Goal: Task Accomplishment & Management: Complete application form

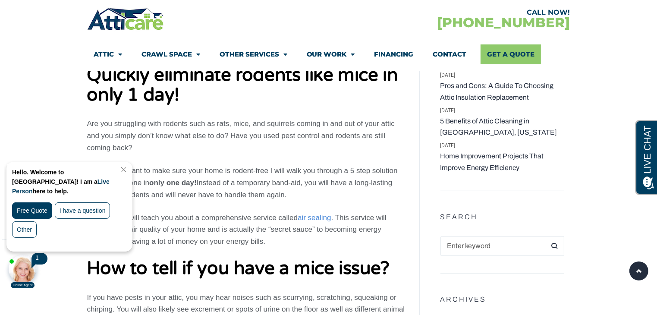
scroll to position [474, 0]
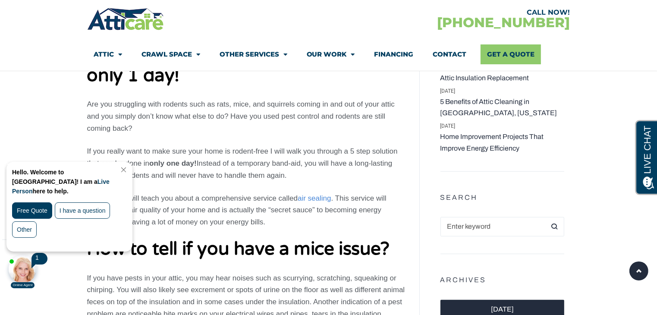
click at [128, 170] on link "Close Chat" at bounding box center [123, 169] width 12 height 6
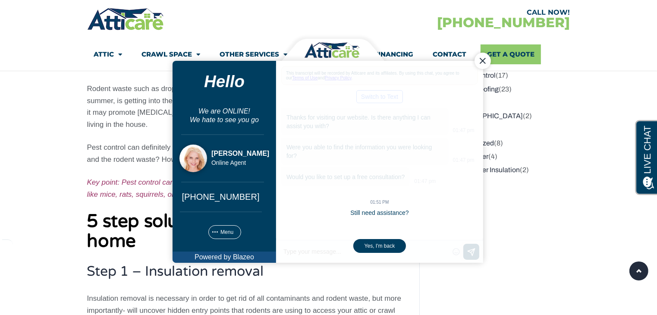
scroll to position [1251, 0]
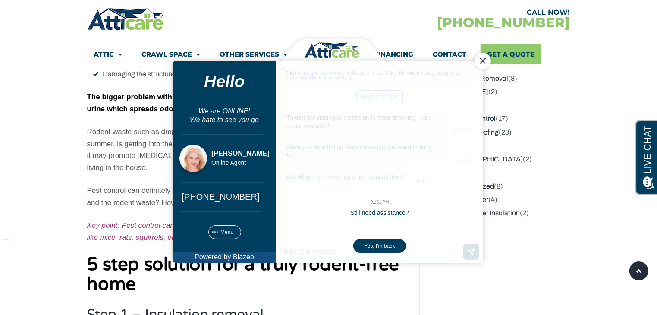
click at [478, 60] on div "Close Chat" at bounding box center [482, 60] width 16 height 16
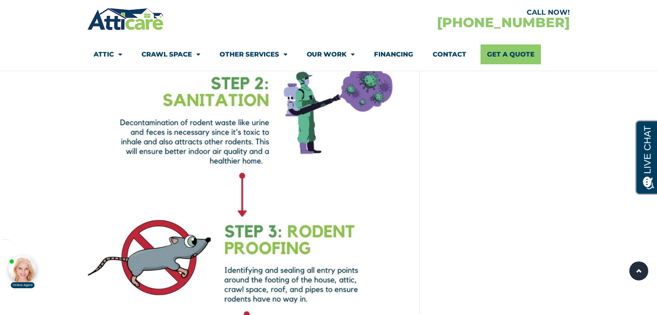
scroll to position [2674, 0]
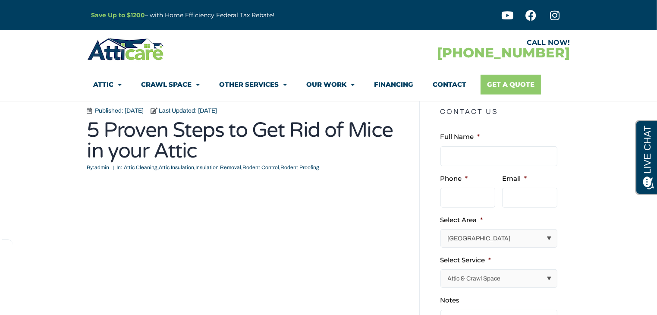
click at [487, 87] on link "Get A Quote" at bounding box center [511, 85] width 60 height 20
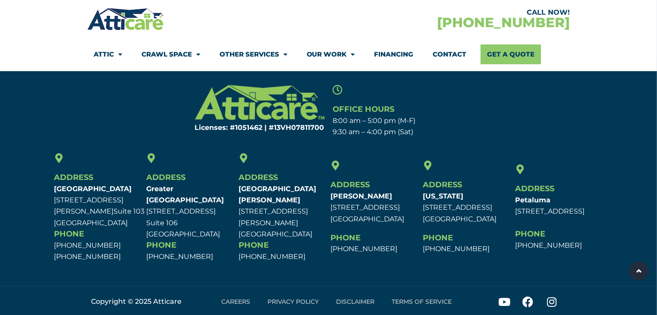
scroll to position [615, 0]
